Goal: Information Seeking & Learning: Learn about a topic

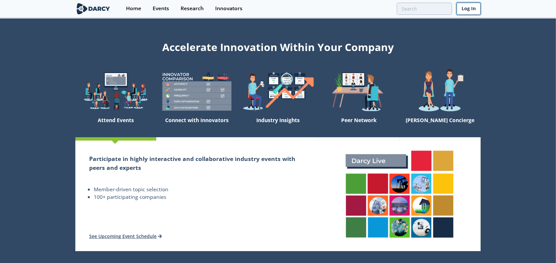
click at [467, 14] on link "Log In" at bounding box center [468, 9] width 24 height 12
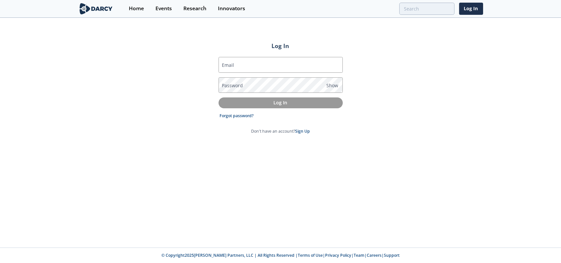
click at [333, 262] on com-1password-button at bounding box center [280, 263] width 561 height 0
type input "[EMAIL_ADDRESS][DOMAIN_NAME]"
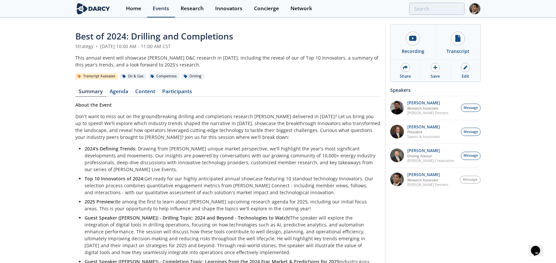
click at [165, 11] on div "Events" at bounding box center [161, 8] width 16 height 5
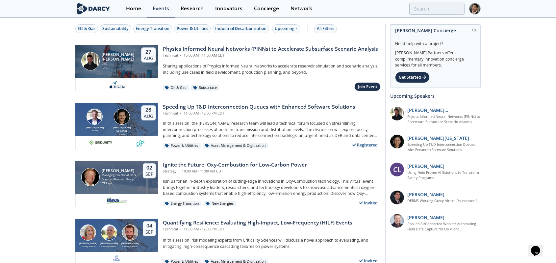
click at [264, 48] on div "Physics Informed Neural Networks (PINNs) to Accelerate Subsurface Scenario Anal…" at bounding box center [270, 49] width 215 height 8
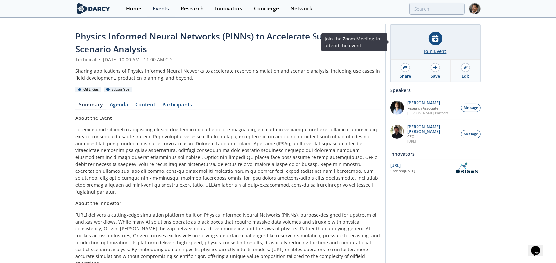
click at [439, 42] on div at bounding box center [435, 39] width 14 height 14
